Goal: Task Accomplishment & Management: Manage account settings

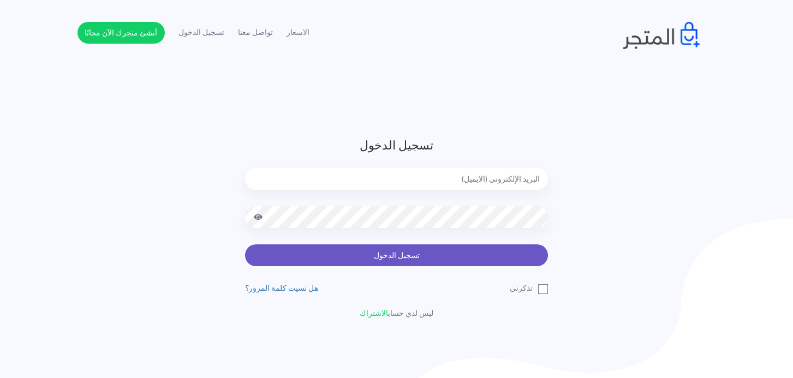
type input "[EMAIL_ADDRESS][DOMAIN_NAME]"
click at [444, 264] on button "تسجيل الدخول" at bounding box center [396, 255] width 303 height 22
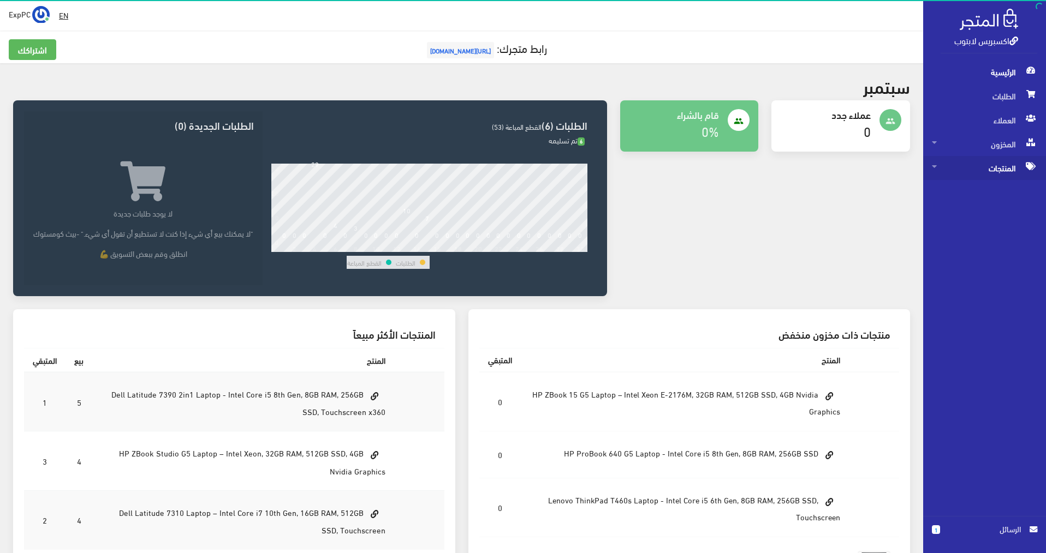
click at [983, 171] on span "المنتجات" at bounding box center [984, 168] width 105 height 24
click at [979, 188] on span "كل المنتجات" at bounding box center [973, 192] width 83 height 24
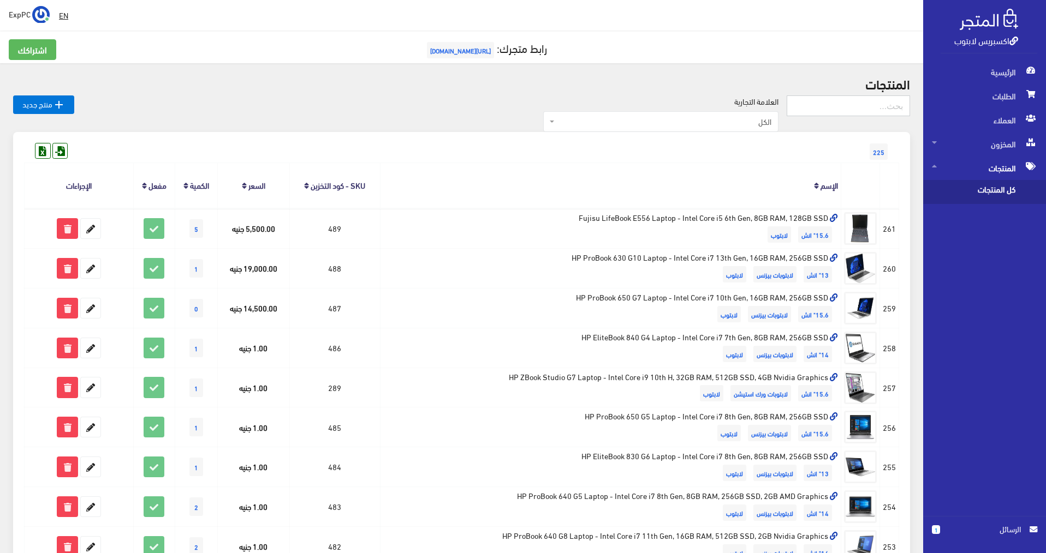
click at [812, 98] on input "text" at bounding box center [847, 106] width 123 height 21
type input "5470"
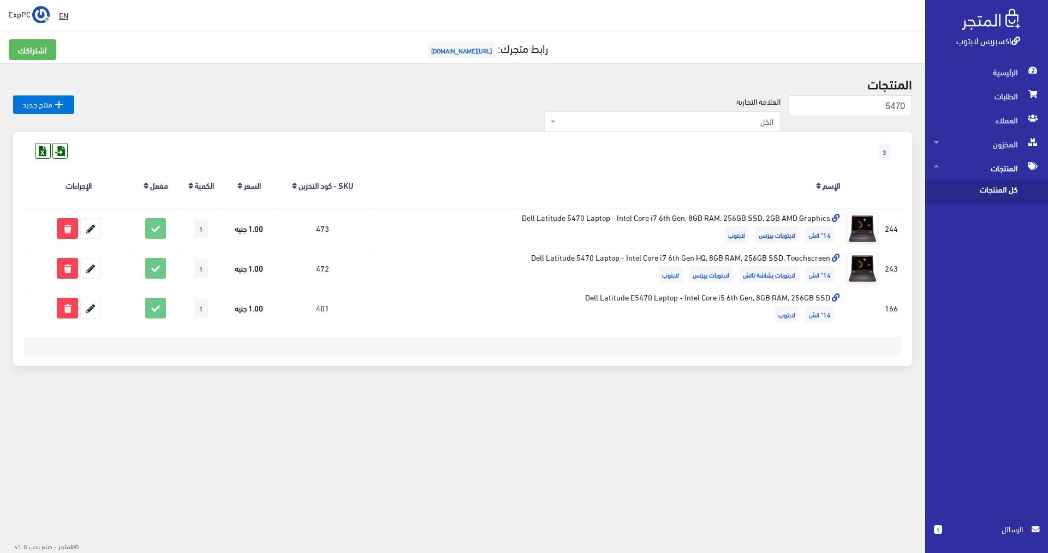
drag, startPoint x: 467, startPoint y: 7, endPoint x: 325, endPoint y: 42, distance: 146.1
click at [325, 42] on div " EN ExpPC اشتراكي تسجيل الخروج 3" at bounding box center [462, 213] width 925 height 427
drag, startPoint x: 335, startPoint y: 18, endPoint x: 238, endPoint y: 64, distance: 107.4
click at [238, 64] on div " EN ExpPC اشتراكي تسجيل الخروج 3" at bounding box center [462, 213] width 925 height 427
drag, startPoint x: 268, startPoint y: 1, endPoint x: 214, endPoint y: 40, distance: 66.4
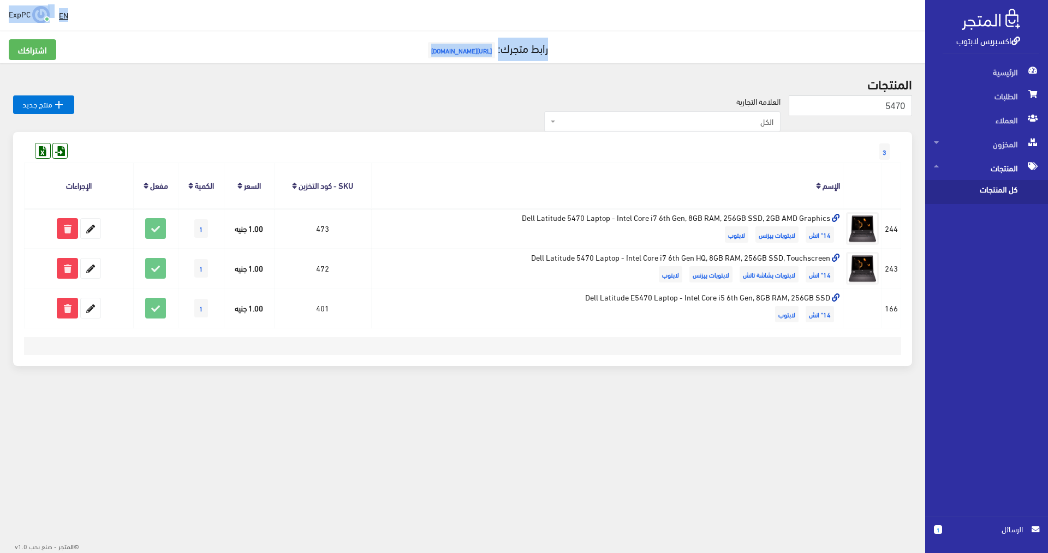
click at [214, 40] on div " EN ExpPC اشتراكي تسجيل الخروج 3" at bounding box center [462, 213] width 925 height 427
click at [234, 7] on div "EN ExpPC اشتراكي" at bounding box center [463, 15] width 908 height 20
drag, startPoint x: 268, startPoint y: 7, endPoint x: 287, endPoint y: 0, distance: 19.9
click at [231, 33] on div " EN ExpPC اشتراكي تسجيل الخروج 3" at bounding box center [462, 213] width 925 height 427
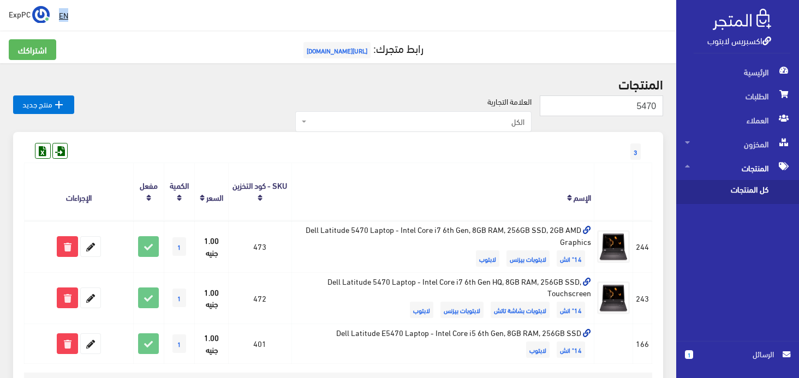
drag, startPoint x: 395, startPoint y: 7, endPoint x: 407, endPoint y: -14, distance: 24.2
click at [407, 0] on html "اكسبريس لابتوب الرئيسية الطلبات العملاء 1" at bounding box center [399, 189] width 799 height 378
click at [453, 8] on div "EN ExpPC اشتراكي" at bounding box center [338, 15] width 659 height 20
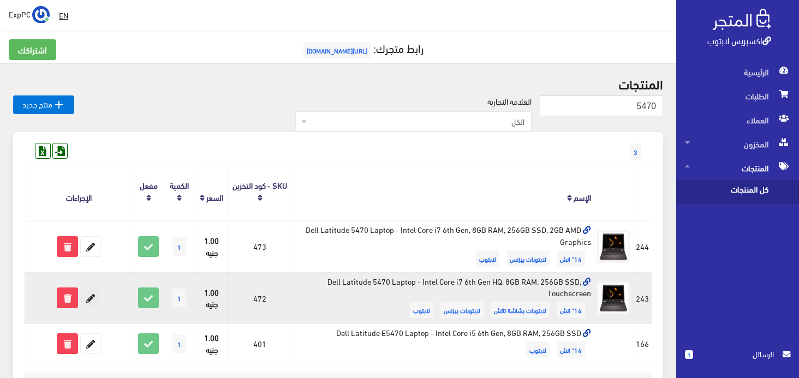
click at [85, 298] on icon at bounding box center [91, 298] width 20 height 20
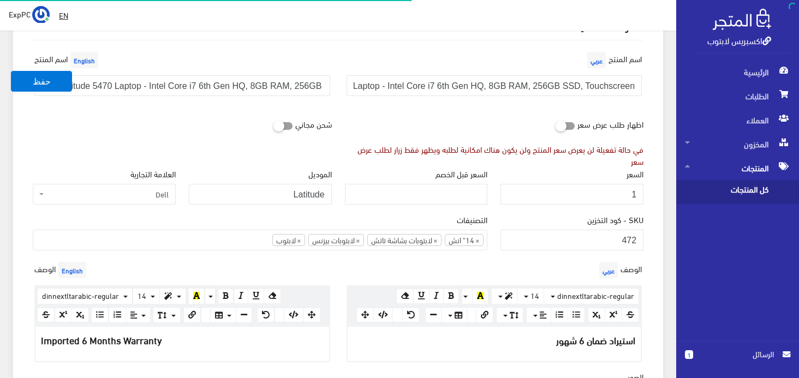
scroll to position [164, 0]
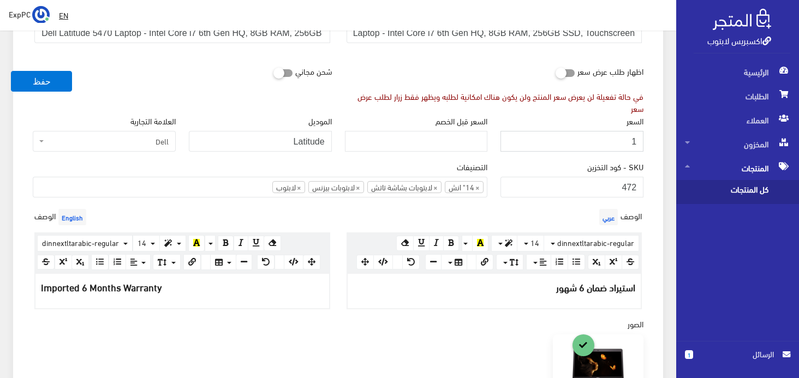
drag, startPoint x: 627, startPoint y: 131, endPoint x: 635, endPoint y: 130, distance: 7.7
click at [635, 131] on input "1" at bounding box center [571, 141] width 143 height 21
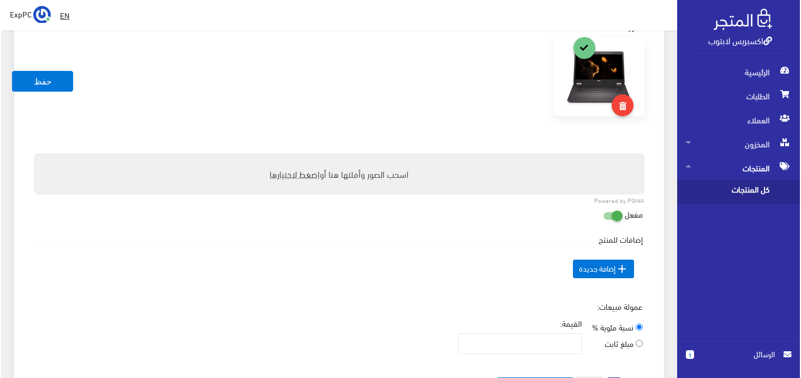
scroll to position [546, 0]
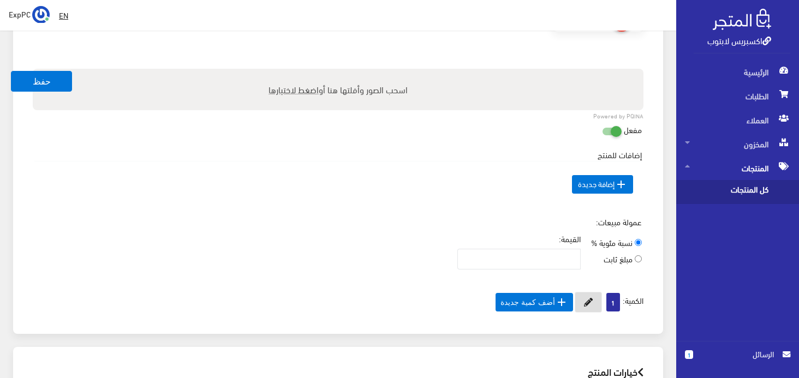
click at [584, 298] on icon at bounding box center [588, 302] width 9 height 9
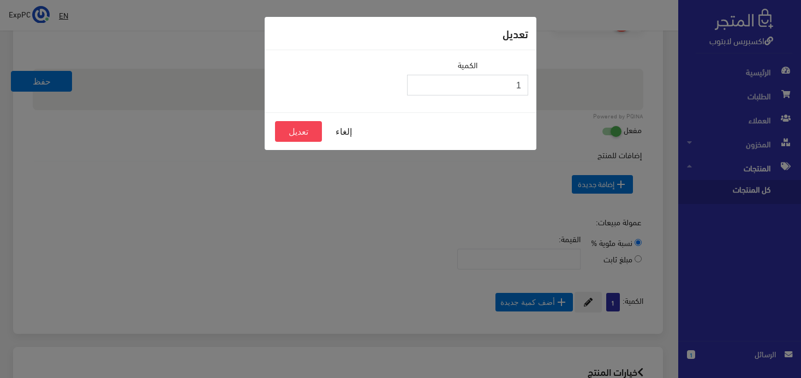
drag, startPoint x: 513, startPoint y: 86, endPoint x: 534, endPoint y: 93, distance: 21.9
click at [536, 85] on div "الكمية 1" at bounding box center [401, 81] width 272 height 62
type input "0"
click at [288, 133] on button "تعديل" at bounding box center [298, 131] width 47 height 21
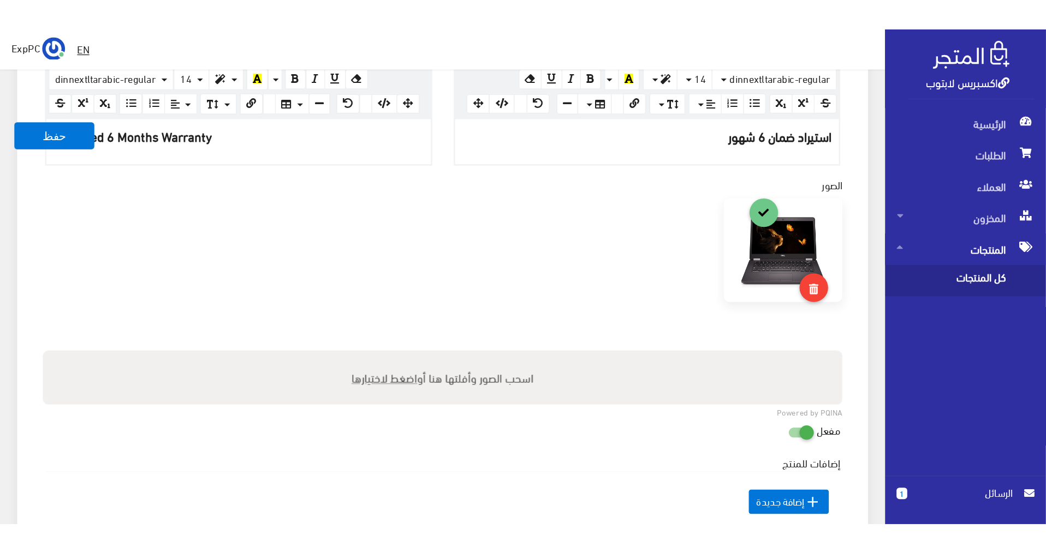
scroll to position [357, 0]
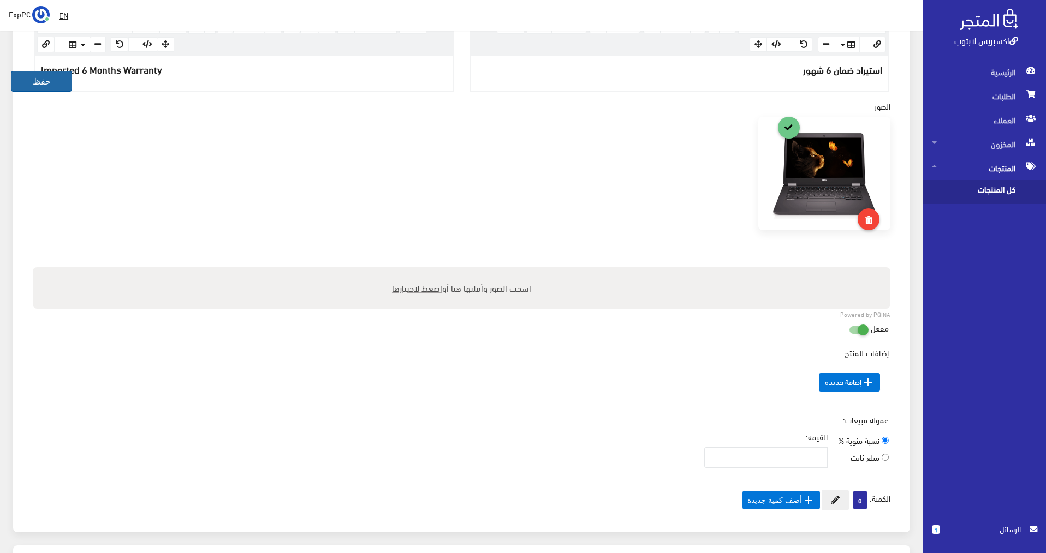
click at [44, 79] on button "حفظ" at bounding box center [41, 81] width 61 height 21
